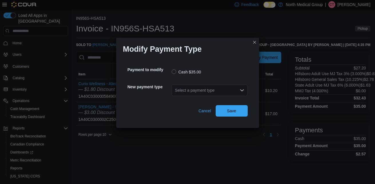
click at [210, 89] on div "Select a payment type" at bounding box center [210, 90] width 76 height 11
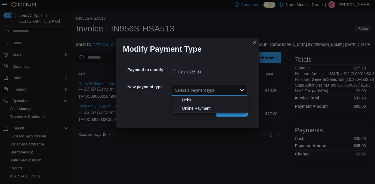
click at [187, 97] on span "Debit" at bounding box center [213, 100] width 62 height 6
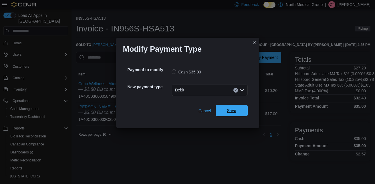
click at [226, 109] on span "Save" at bounding box center [231, 110] width 25 height 11
